Goal: Transaction & Acquisition: Book appointment/travel/reservation

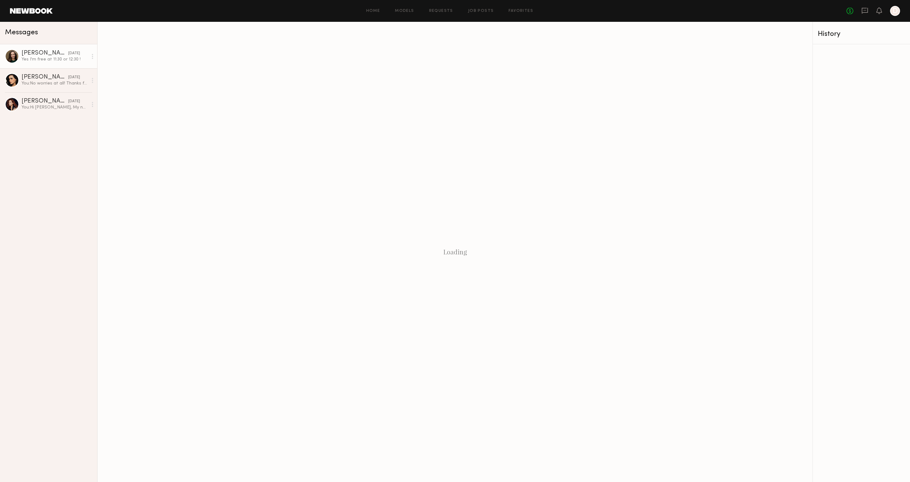
drag, startPoint x: 19, startPoint y: 49, endPoint x: 42, endPoint y: 58, distance: 24.8
click at [19, 49] on link "Kayla M. yesterday Yes I'm free at 11:30 or 12:30 !" at bounding box center [48, 56] width 97 height 24
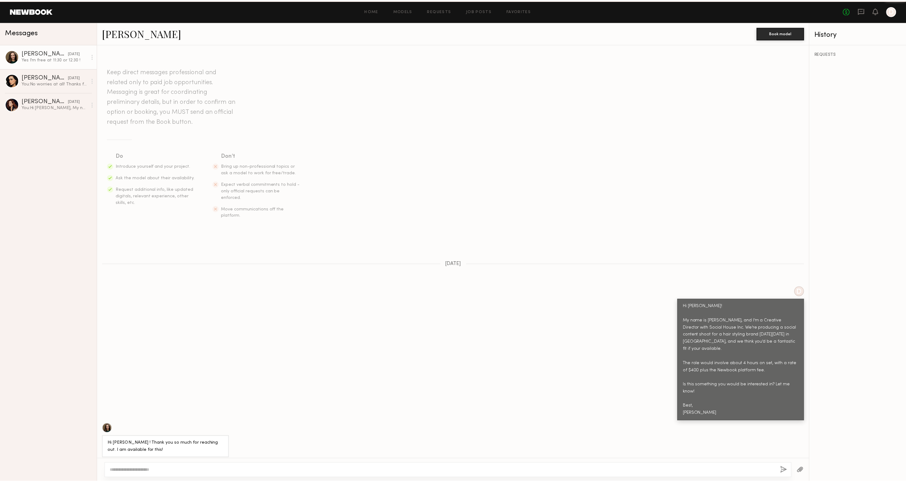
scroll to position [298, 0]
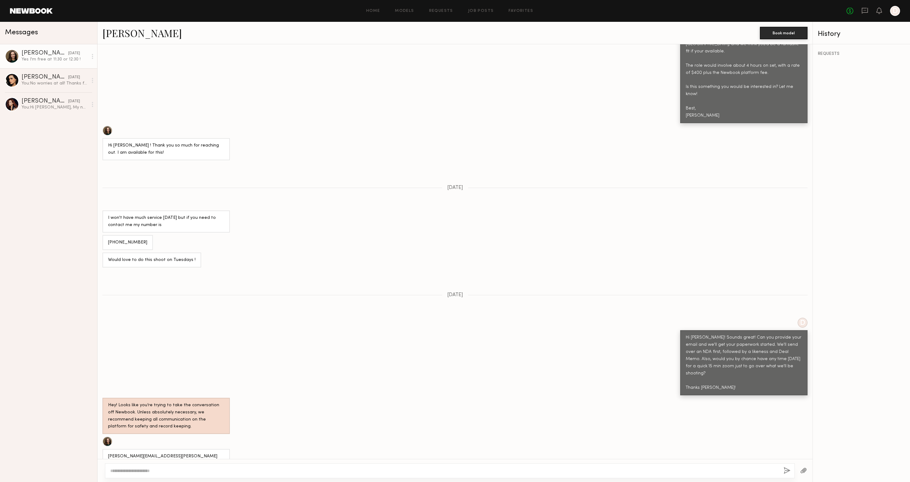
click at [105, 436] on div at bounding box center [107, 441] width 10 height 10
click at [441, 12] on link "Requests" at bounding box center [441, 11] width 24 height 4
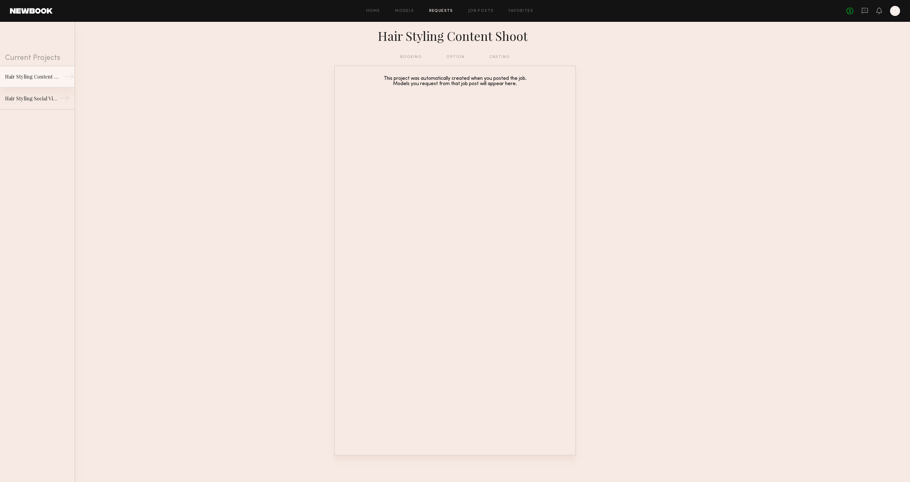
click at [64, 74] on div "→" at bounding box center [69, 77] width 10 height 12
click at [479, 11] on link "Job Posts" at bounding box center [481, 11] width 26 height 4
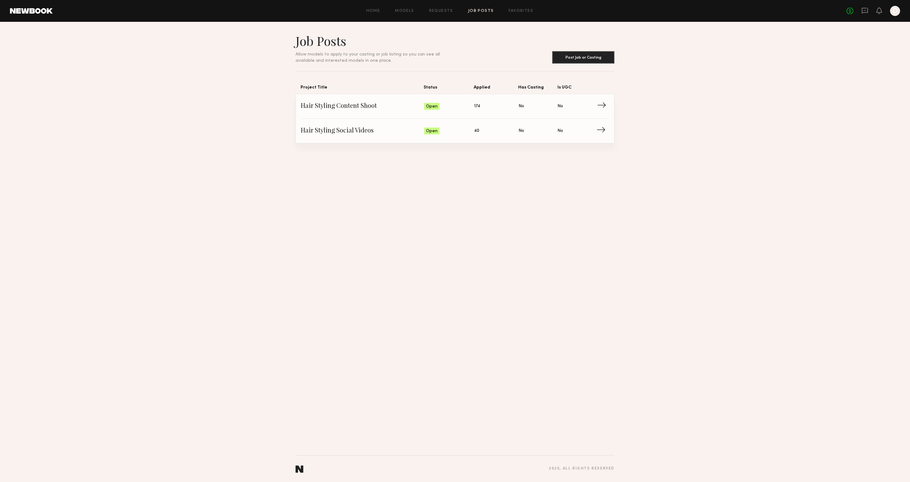
click at [600, 104] on span "→" at bounding box center [603, 106] width 13 height 9
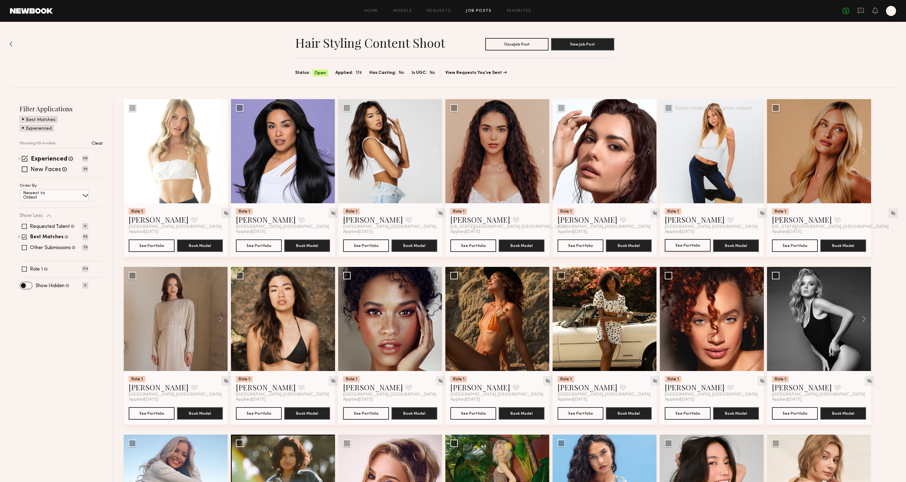
click at [685, 245] on button "See Portfolio" at bounding box center [687, 245] width 46 height 12
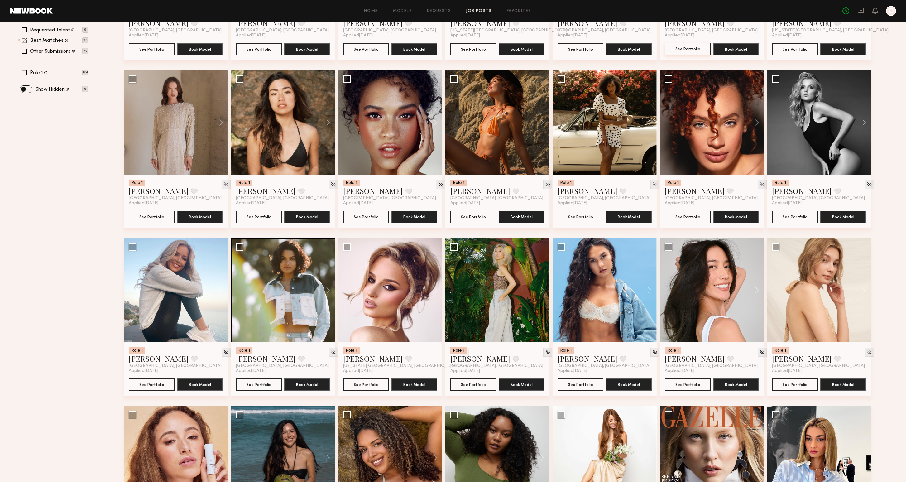
scroll to position [196, 0]
click at [156, 386] on button "See Portfolio" at bounding box center [152, 384] width 46 height 12
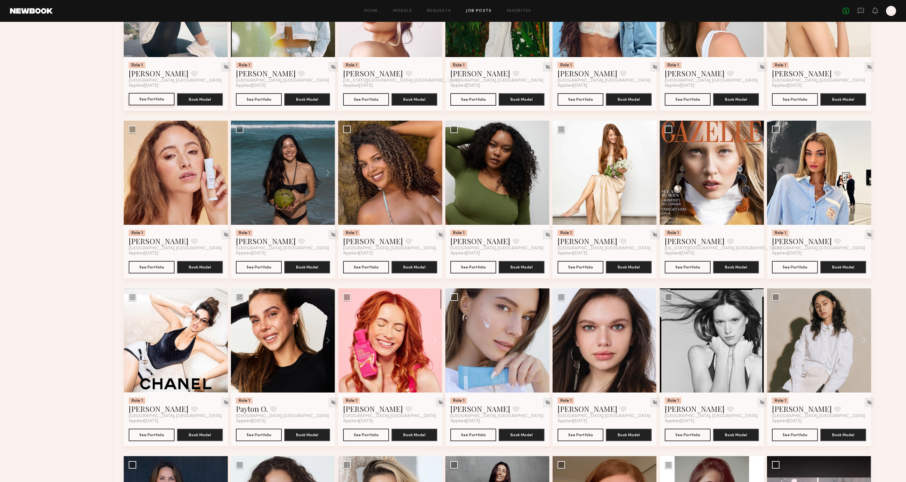
scroll to position [543, 0]
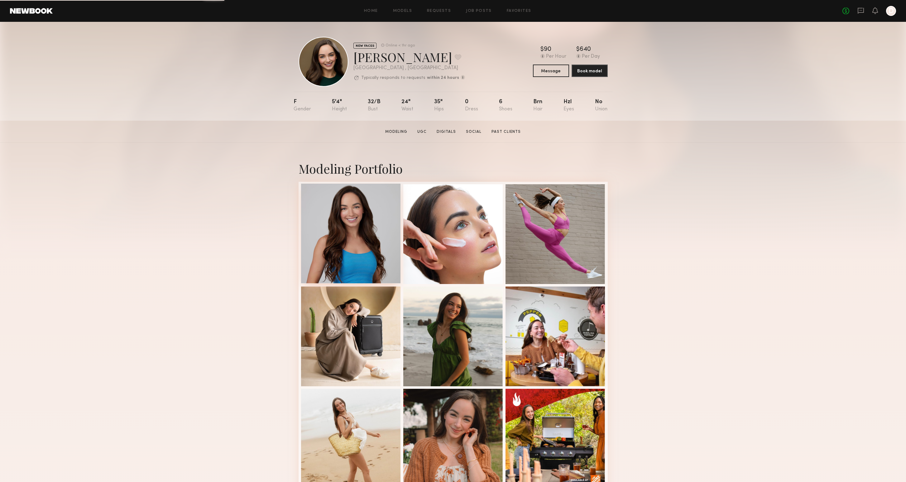
click at [330, 219] on div at bounding box center [351, 233] width 100 height 100
